Goal: Communication & Community: Ask a question

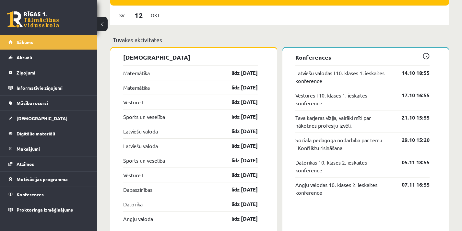
scroll to position [551, 0]
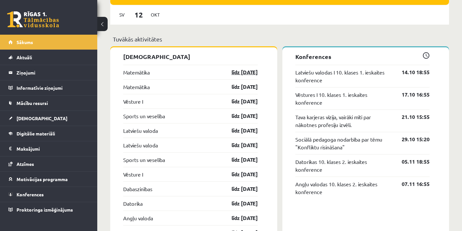
click at [250, 70] on link "līdz [DATE]" at bounding box center [239, 72] width 38 height 8
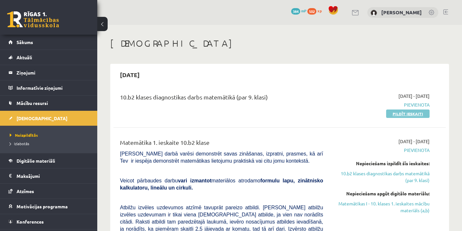
click at [418, 116] on link "Pildīt ieskaiti" at bounding box center [407, 114] width 43 height 8
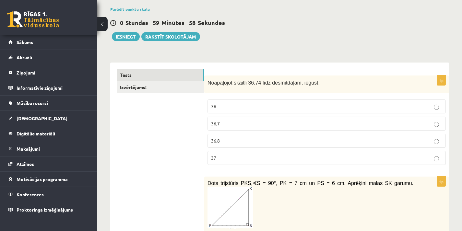
scroll to position [65, 0]
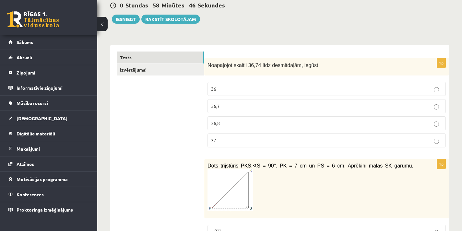
click at [420, 110] on label "36,7" at bounding box center [326, 106] width 238 height 14
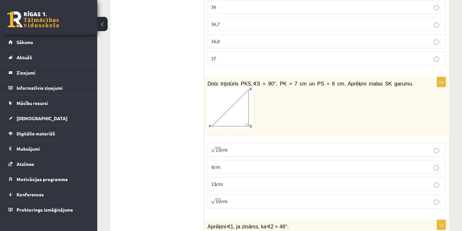
scroll to position [162, 0]
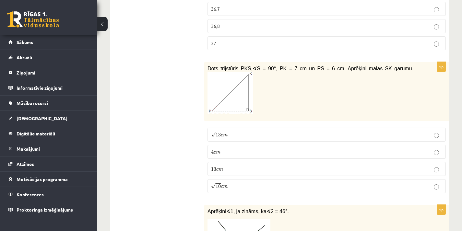
click at [226, 138] on label "√ 13 c m 13 c m" at bounding box center [326, 135] width 238 height 14
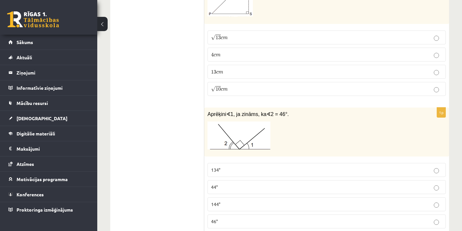
scroll to position [292, 0]
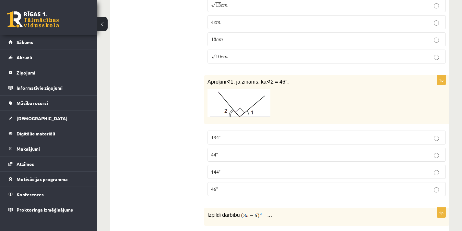
click at [219, 158] on p "44°" at bounding box center [326, 154] width 231 height 7
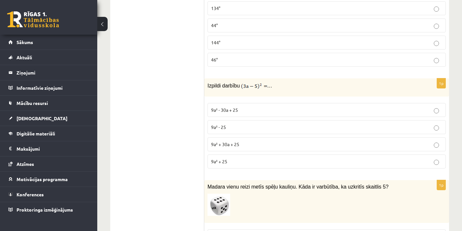
scroll to position [421, 0]
click at [265, 104] on label "9a² - 30a + 25" at bounding box center [326, 110] width 238 height 14
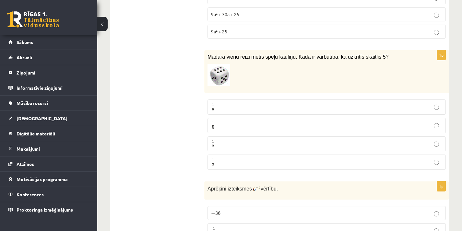
click at [291, 101] on label "1 6 1 6" at bounding box center [326, 107] width 238 height 15
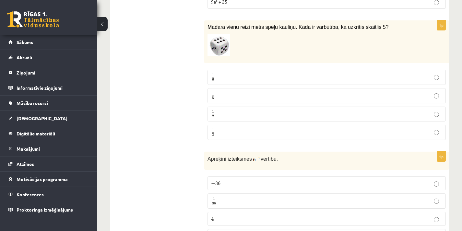
scroll to position [648, 0]
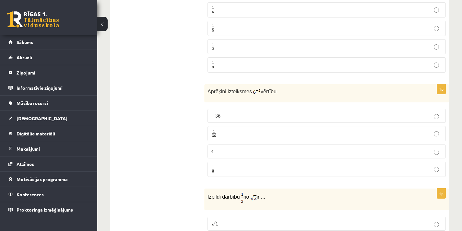
click at [252, 130] on p "1 36 1 36" at bounding box center [326, 134] width 231 height 8
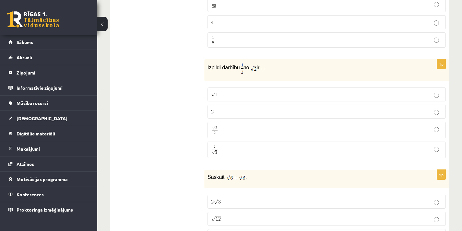
scroll to position [778, 0]
click at [254, 127] on p "√ 2 2 2 2" at bounding box center [326, 129] width 231 height 9
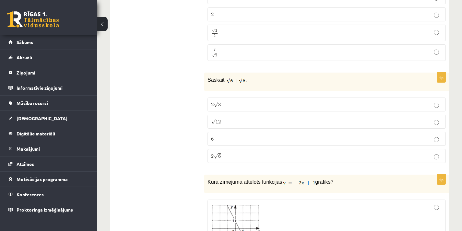
scroll to position [875, 0]
click at [234, 155] on p "2 √ 6 2 6" at bounding box center [326, 155] width 231 height 7
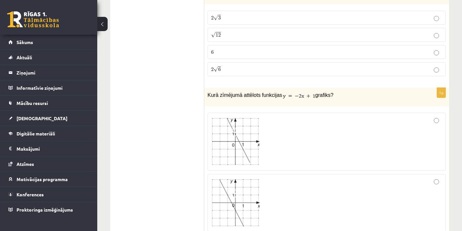
scroll to position [972, 0]
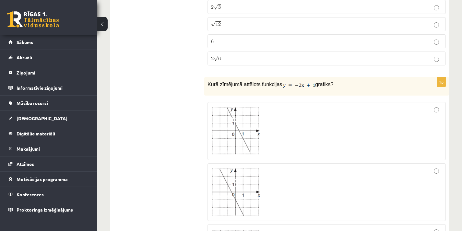
click at [233, 146] on img at bounding box center [235, 131] width 49 height 48
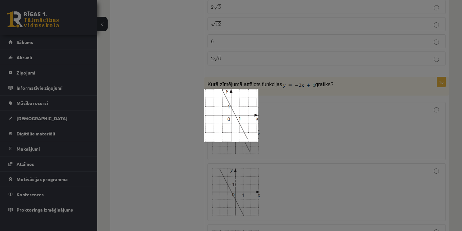
click at [384, 128] on div at bounding box center [231, 115] width 462 height 231
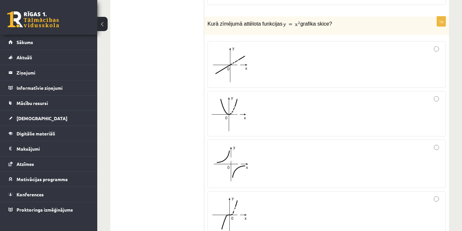
scroll to position [1329, 0]
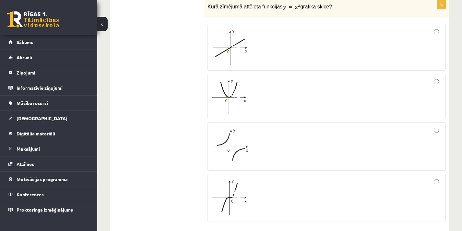
click at [316, 106] on div at bounding box center [326, 96] width 231 height 38
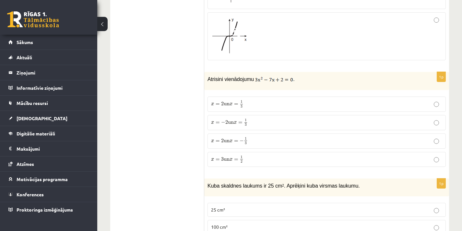
scroll to position [1491, 0]
click at [349, 108] on label "x = 2 un x = 1 3 x = 2 un x = 1 3" at bounding box center [326, 103] width 238 height 15
click at [344, 149] on fieldset "x = 2 un x = 1 3 x = 2 un x = 1 3 x = − 2 un x = 1 3 x = − 2 un x = 1 3 x = 2 u…" at bounding box center [326, 131] width 238 height 76
click at [321, 100] on p "x = 2 un x = 1 3 x = 2 un x = 1 3" at bounding box center [326, 104] width 231 height 8
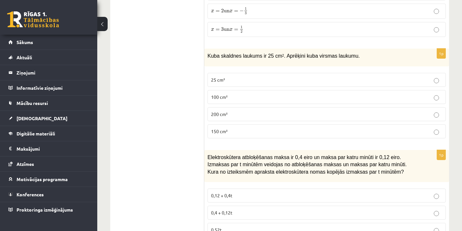
scroll to position [1588, 0]
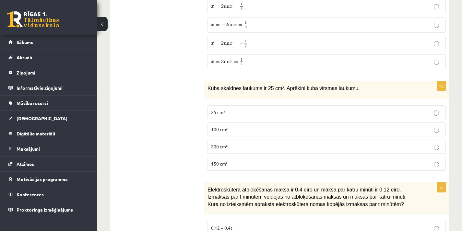
click at [413, 86] on p "Kuba skaldnes laukums ir 25 cm 2 . Aprēķini kuba virsmas laukumu." at bounding box center [310, 87] width 206 height 7
click at [395, 159] on label "150 cm²" at bounding box center [326, 164] width 238 height 14
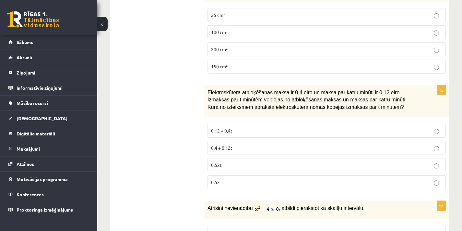
scroll to position [1686, 0]
click at [277, 150] on p "0,4 + 0,12t" at bounding box center [326, 148] width 231 height 7
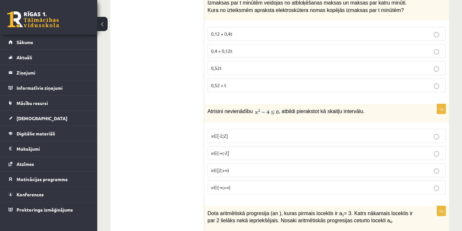
scroll to position [1783, 0]
click at [216, 134] on span "x∈[-2;2]" at bounding box center [219, 136] width 17 height 6
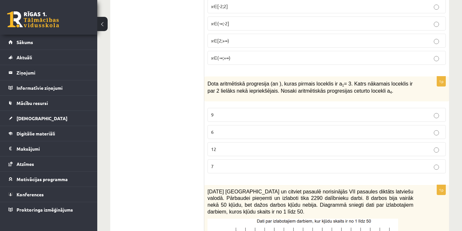
scroll to position [1912, 0]
click at [351, 116] on p "9" at bounding box center [326, 114] width 231 height 7
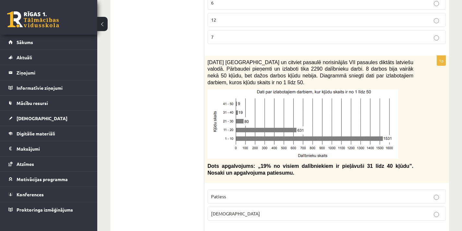
scroll to position [2042, 0]
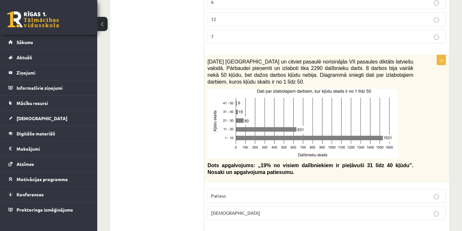
click at [346, 215] on p "Aplams" at bounding box center [326, 213] width 231 height 7
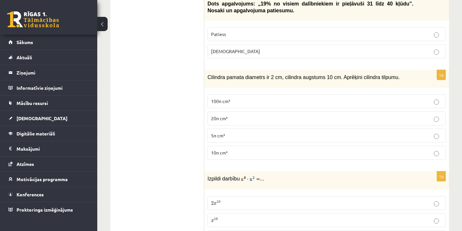
scroll to position [2204, 0]
click at [246, 113] on label "20π cm³" at bounding box center [326, 118] width 238 height 14
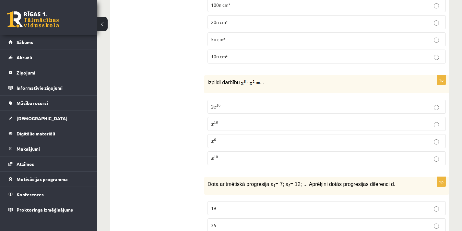
scroll to position [2301, 0]
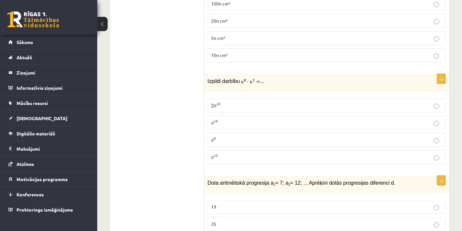
click at [234, 159] on label "x 10 x 10" at bounding box center [326, 157] width 238 height 14
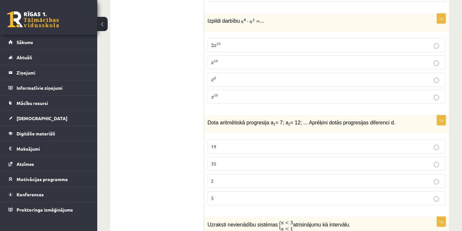
scroll to position [2399, 0]
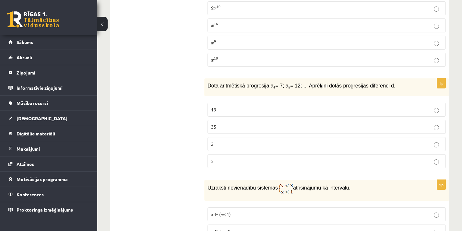
click at [393, 163] on p "5" at bounding box center [326, 161] width 231 height 7
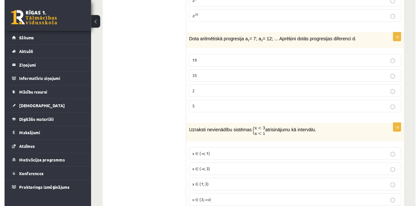
scroll to position [2463, 0]
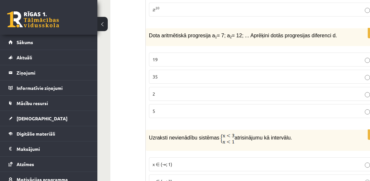
drag, startPoint x: 456, startPoint y: 0, endPoint x: 127, endPoint y: 75, distance: 337.3
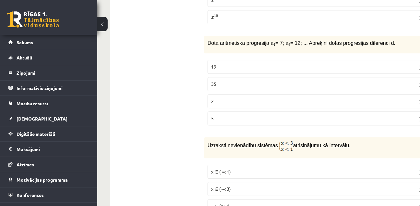
drag, startPoint x: 366, startPoint y: 0, endPoint x: 171, endPoint y: 66, distance: 206.2
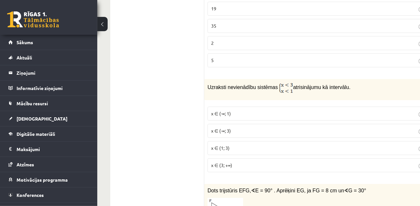
scroll to position [2522, 0]
click at [265, 109] on p "x ∈ (-∞; 1)" at bounding box center [319, 112] width 216 height 7
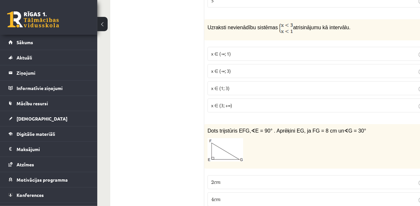
scroll to position [2611, 0]
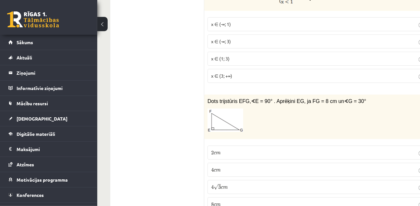
click at [252, 183] on p "4 √ 3 c m 4 3 c m" at bounding box center [319, 186] width 216 height 7
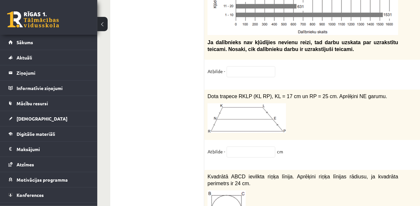
scroll to position [2905, 0]
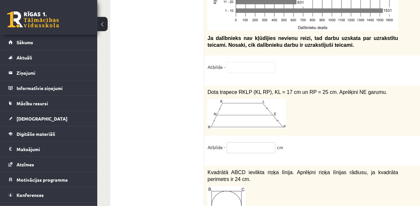
click at [253, 142] on input "text" at bounding box center [251, 147] width 49 height 11
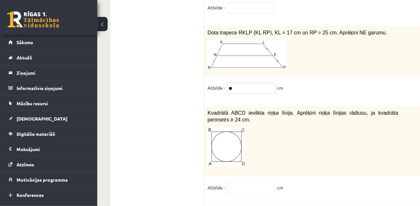
scroll to position [2964, 0]
type input "**"
click at [241, 182] on input "text" at bounding box center [251, 187] width 49 height 11
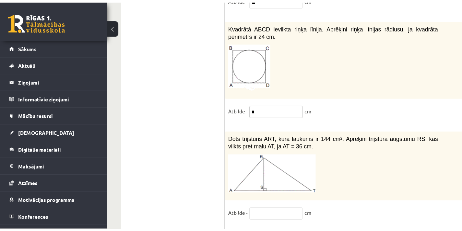
scroll to position [3053, 0]
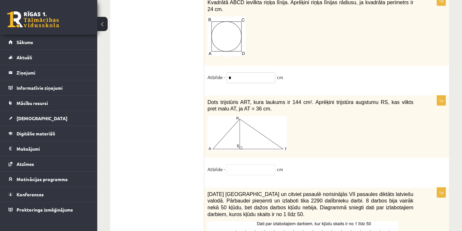
type input "*"
drag, startPoint x: 424, startPoint y: 0, endPoint x: 189, endPoint y: 113, distance: 261.0
click at [266, 166] on input "text" at bounding box center [251, 169] width 49 height 11
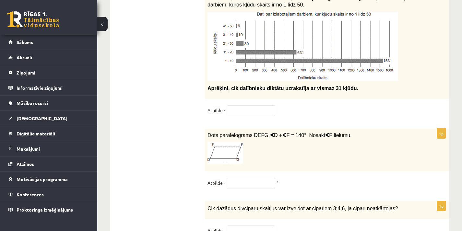
scroll to position [3280, 0]
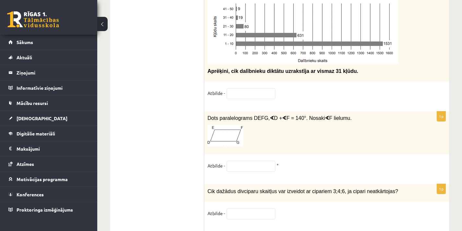
type input "*"
click at [249, 165] on input "text" at bounding box center [251, 166] width 49 height 11
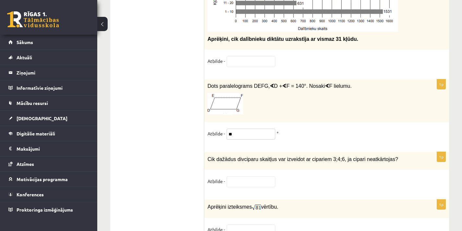
scroll to position [3312, 0]
type input "**"
click at [245, 176] on input "text" at bounding box center [251, 181] width 49 height 11
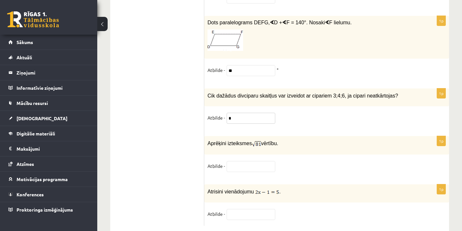
scroll to position [3377, 0]
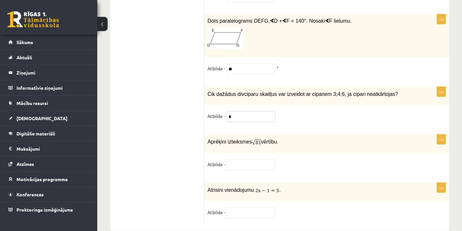
type input "*"
click at [267, 161] on input "text" at bounding box center [251, 164] width 49 height 11
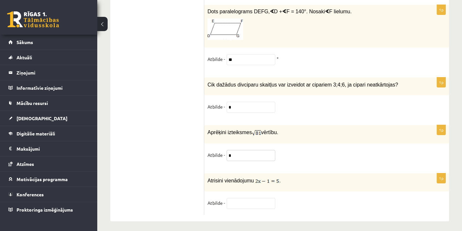
scroll to position [3387, 0]
type input "*"
click at [267, 198] on input "text" at bounding box center [251, 203] width 49 height 11
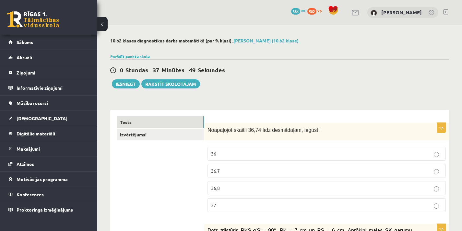
scroll to position [0, 0]
type input "*"
click at [191, 137] on link "Izvērtējums!" at bounding box center [160, 135] width 87 height 12
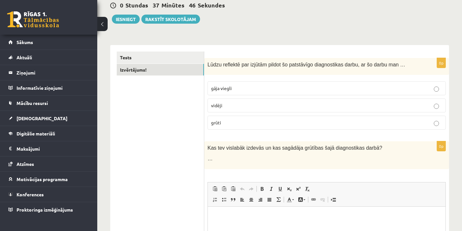
click at [243, 105] on p "vidēji" at bounding box center [326, 105] width 231 height 7
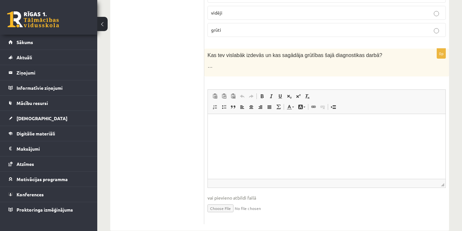
scroll to position [162, 0]
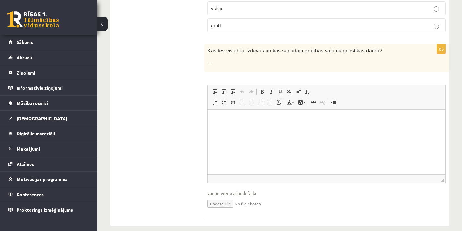
click at [251, 120] on p "Bagātinātā teksta redaktors, wiswyg-editor-user-answer-47433984161540" at bounding box center [326, 119] width 225 height 7
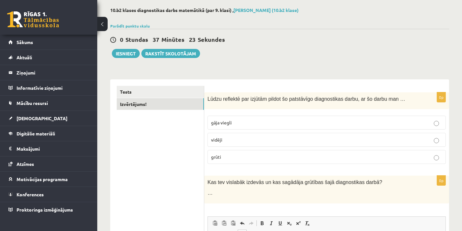
scroll to position [0, 0]
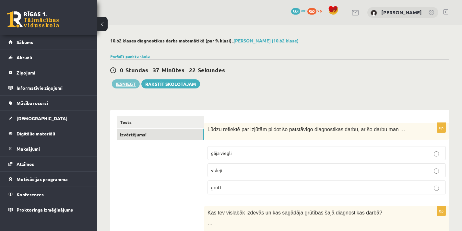
click at [126, 81] on button "Iesniegt" at bounding box center [126, 83] width 28 height 9
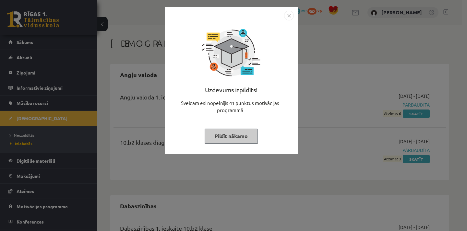
click at [239, 140] on button "Pildīt nākamo" at bounding box center [231, 136] width 53 height 15
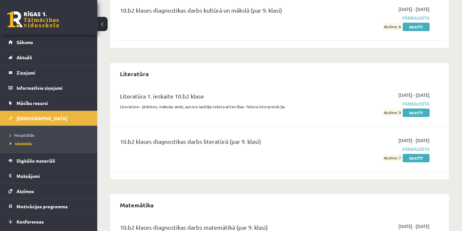
scroll to position [836, 0]
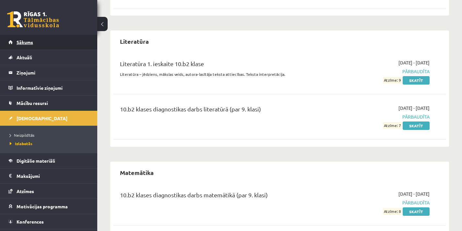
click at [30, 46] on link "Sākums" at bounding box center [48, 42] width 81 height 15
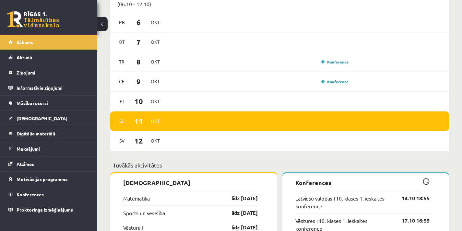
scroll to position [519, 0]
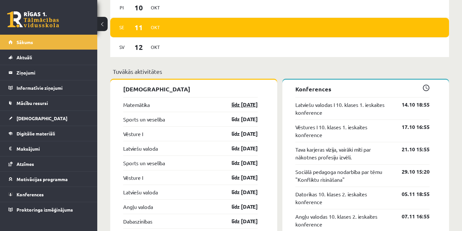
click at [247, 104] on link "līdz [DATE]" at bounding box center [239, 105] width 38 height 8
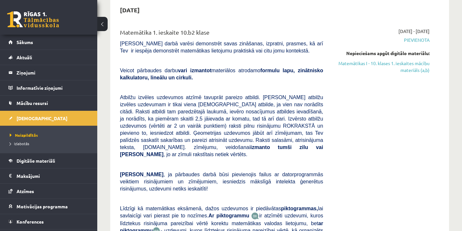
scroll to position [32, 0]
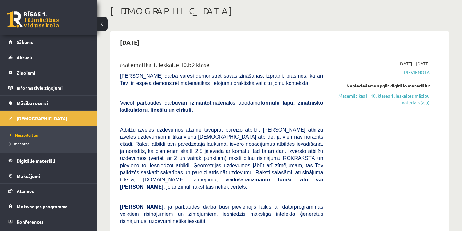
click at [417, 70] on span "Pievienota" at bounding box center [381, 72] width 97 height 7
click at [417, 71] on span "Pievienota" at bounding box center [381, 72] width 97 height 7
click at [418, 71] on span "Pievienota" at bounding box center [381, 72] width 97 height 7
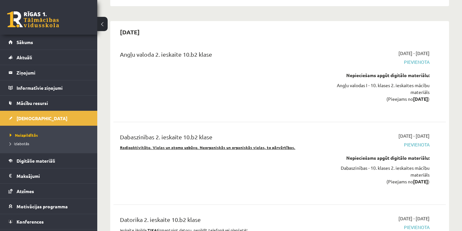
scroll to position [843, 0]
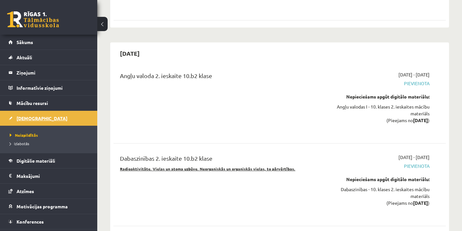
click at [23, 119] on span "[DEMOGRAPHIC_DATA]" at bounding box center [42, 118] width 51 height 6
click at [25, 116] on span "[DEMOGRAPHIC_DATA]" at bounding box center [42, 118] width 51 height 6
click at [24, 36] on link "Sākums" at bounding box center [48, 42] width 81 height 15
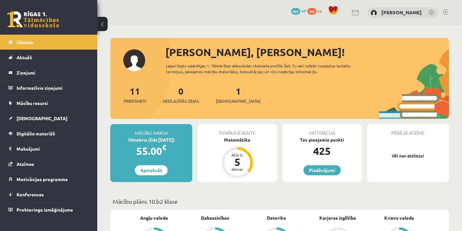
click at [223, 97] on div "1 Ieskaites" at bounding box center [238, 94] width 45 height 20
click at [223, 99] on span "[DEMOGRAPHIC_DATA]" at bounding box center [238, 101] width 45 height 6
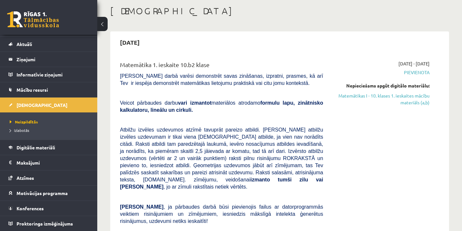
scroll to position [32, 0]
click at [22, 121] on span "Neizpildītās" at bounding box center [24, 121] width 28 height 5
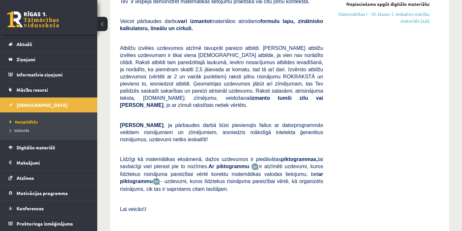
scroll to position [97, 0]
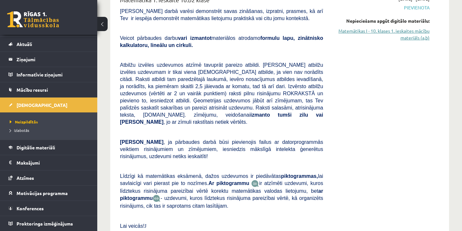
click at [402, 31] on link "Matemātikas I - 10. klases 1. ieskaites mācību materiāls (a,b)" at bounding box center [381, 35] width 97 height 14
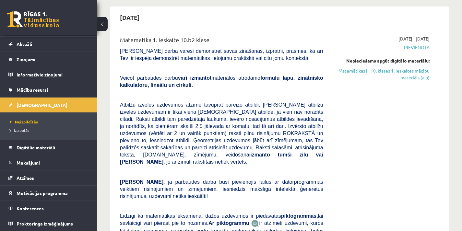
scroll to position [32, 0]
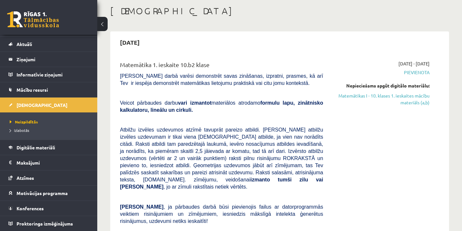
click at [422, 74] on span "Pievienota" at bounding box center [381, 72] width 97 height 7
click at [442, 63] on div "Matemātika 1. ieskaite 10.b2 klase Pārbaudes darbā varēsi demonstrēt savas zinā…" at bounding box center [279, 184] width 332 height 261
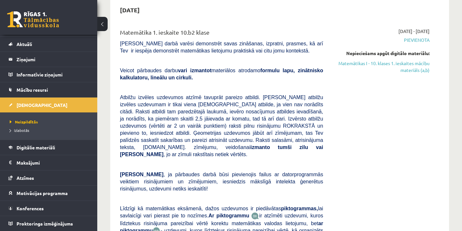
scroll to position [65, 0]
click at [24, 130] on span "Izlabotās" at bounding box center [19, 130] width 19 height 5
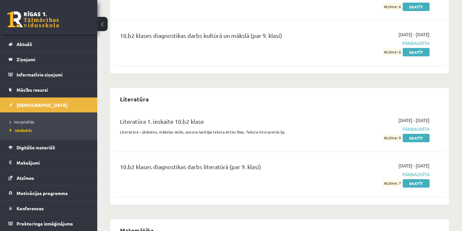
scroll to position [836, 0]
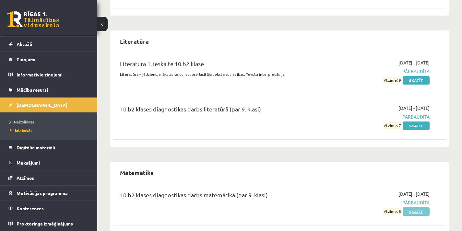
click at [416, 207] on link "Skatīt" at bounding box center [416, 211] width 27 height 8
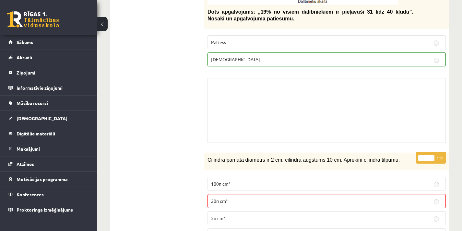
scroll to position [3339, 0]
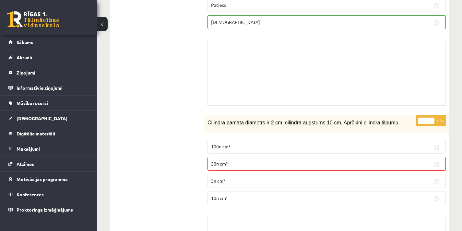
drag, startPoint x: 437, startPoint y: 143, endPoint x: 315, endPoint y: 84, distance: 135.7
click at [315, 84] on div "Skolotāja pielikums" at bounding box center [326, 73] width 238 height 65
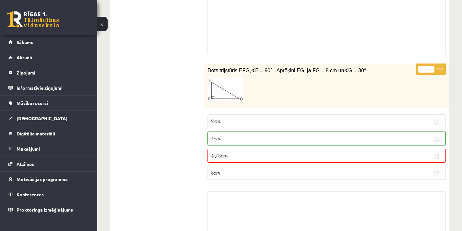
scroll to position [4084, 0]
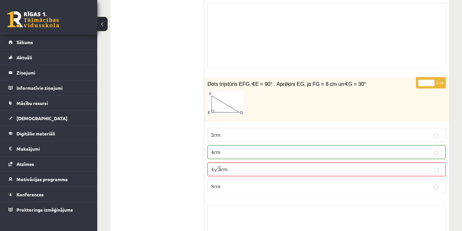
click at [421, 169] on p "4 √ 3 c m 4 3 c m" at bounding box center [326, 169] width 231 height 7
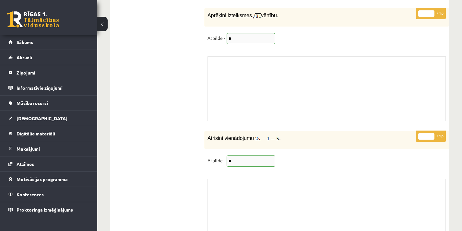
scroll to position [5578, 0]
click at [27, 44] on span "Sākums" at bounding box center [25, 42] width 17 height 6
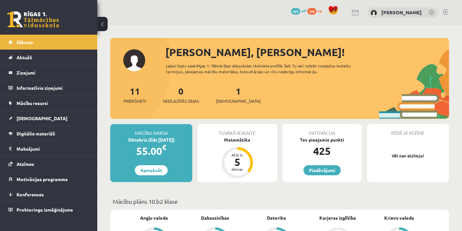
click at [236, 94] on div "1 Ieskaites" at bounding box center [238, 94] width 45 height 20
click at [228, 97] on div "1 Ieskaites" at bounding box center [238, 94] width 45 height 20
click at [227, 100] on span "[DEMOGRAPHIC_DATA]" at bounding box center [238, 101] width 45 height 6
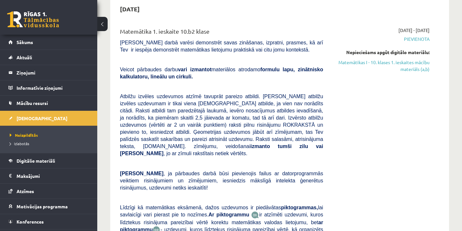
scroll to position [65, 0]
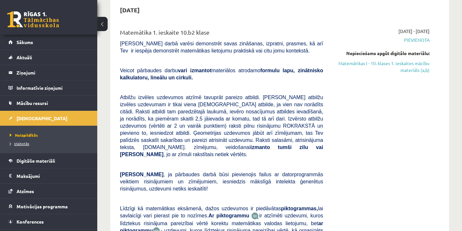
click at [24, 143] on span "Izlabotās" at bounding box center [19, 143] width 19 height 5
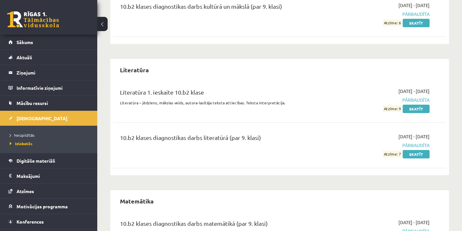
scroll to position [836, 0]
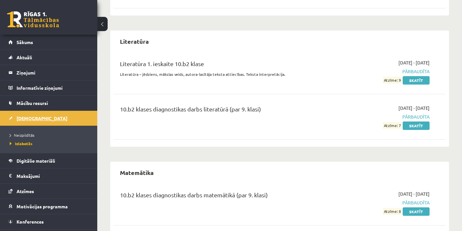
click at [24, 119] on span "[DEMOGRAPHIC_DATA]" at bounding box center [42, 118] width 51 height 6
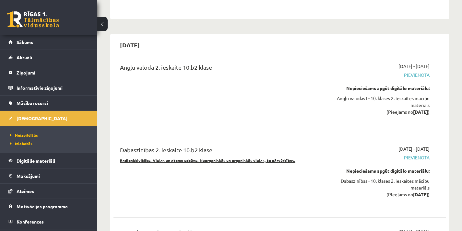
scroll to position [868, 0]
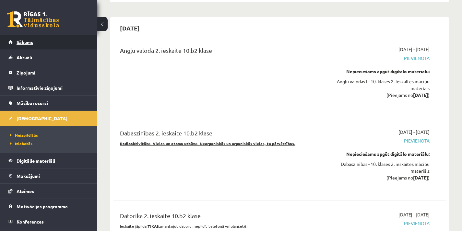
click at [33, 41] on link "Sākums" at bounding box center [48, 42] width 81 height 15
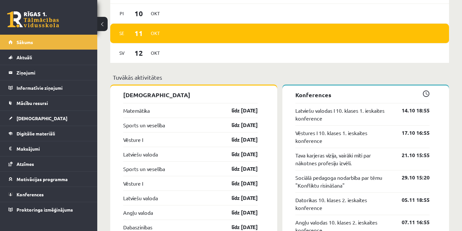
scroll to position [519, 0]
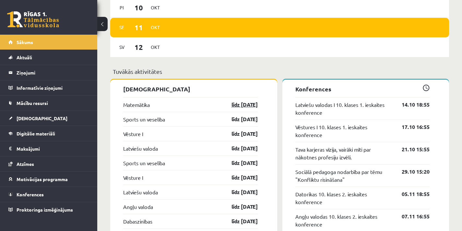
click at [248, 107] on link "līdz [DATE]" at bounding box center [239, 105] width 38 height 8
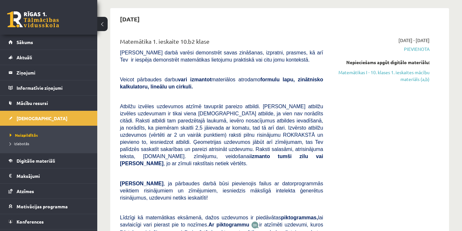
scroll to position [32, 0]
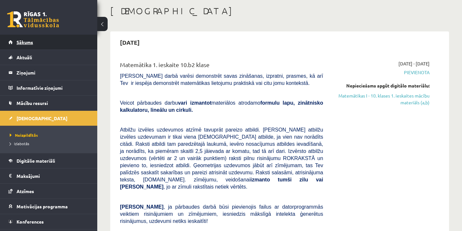
click at [31, 40] on span "Sākums" at bounding box center [25, 42] width 17 height 6
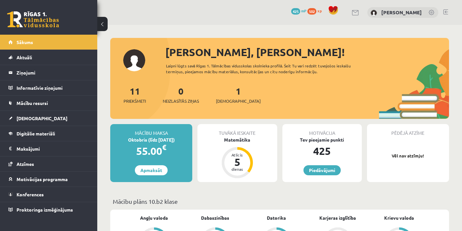
click at [359, 13] on link at bounding box center [356, 13] width 8 height 6
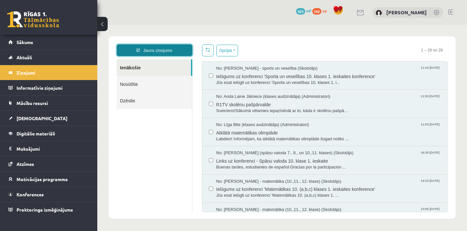
click at [164, 52] on link "Jauns ziņojums" at bounding box center [155, 50] width 76 height 12
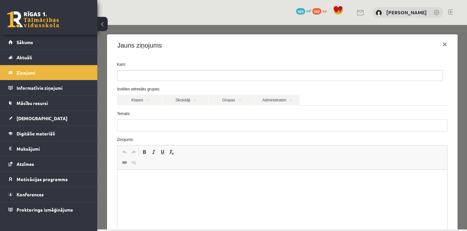
click at [179, 68] on div "Kam:" at bounding box center [282, 71] width 340 height 19
click at [151, 69] on div "Kam:" at bounding box center [282, 71] width 340 height 19
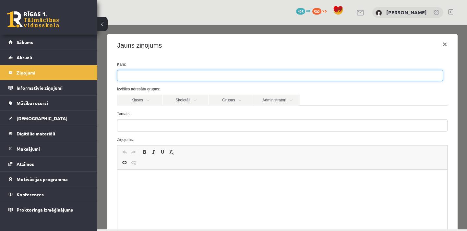
drag, startPoint x: 145, startPoint y: 78, endPoint x: 148, endPoint y: 73, distance: 6.7
click at [148, 73] on ul at bounding box center [279, 75] width 325 height 10
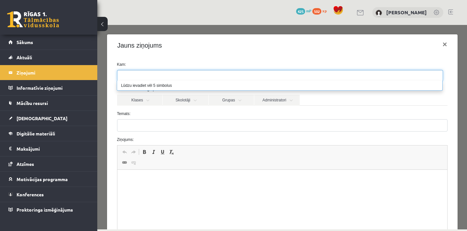
click at [149, 73] on ul at bounding box center [279, 75] width 325 height 10
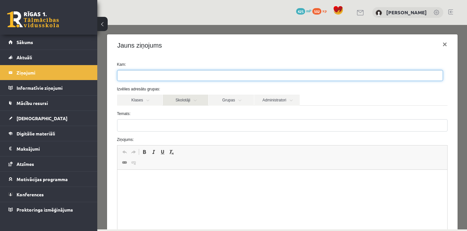
click at [185, 103] on link "Skolotāji" at bounding box center [185, 100] width 45 height 11
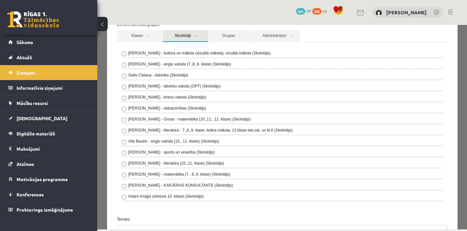
scroll to position [65, 0]
click at [234, 120] on label "[PERSON_NAME] - Grosa - matemātika (10.,11., 12. klase) (Skolotājs)" at bounding box center [189, 119] width 122 height 6
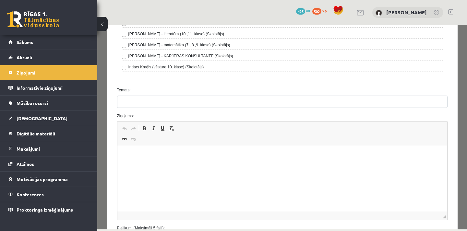
scroll to position [194, 0]
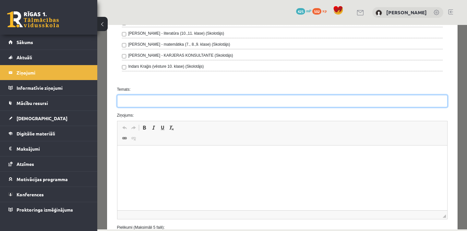
click at [146, 103] on input "Temats:" at bounding box center [282, 101] width 330 height 12
type input "*"
click at [124, 102] on input "**********" at bounding box center [282, 101] width 330 height 12
type input "**********"
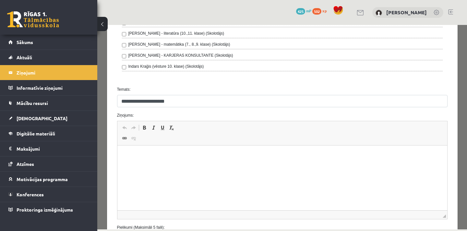
click at [214, 165] on html at bounding box center [282, 156] width 330 height 20
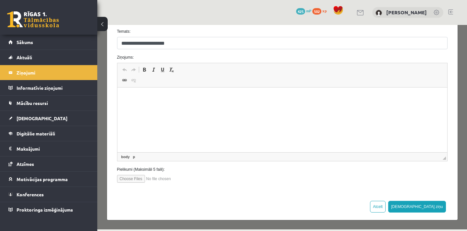
click at [233, 101] on html at bounding box center [282, 98] width 330 height 20
click at [230, 97] on p "**********" at bounding box center [279, 97] width 312 height 7
click at [320, 100] on p "**********" at bounding box center [279, 97] width 312 height 7
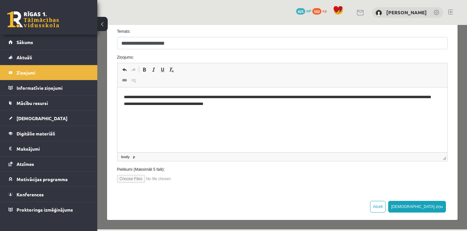
click at [159, 96] on p "**********" at bounding box center [279, 101] width 312 height 14
click at [436, 209] on button "[DEMOGRAPHIC_DATA] ziņu" at bounding box center [417, 207] width 58 height 12
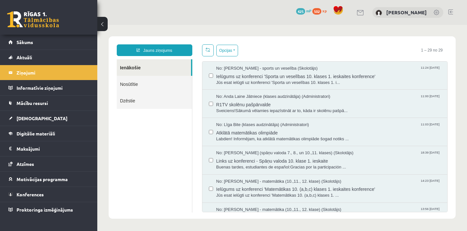
scroll to position [0, 0]
